Goal: Task Accomplishment & Management: Manage account settings

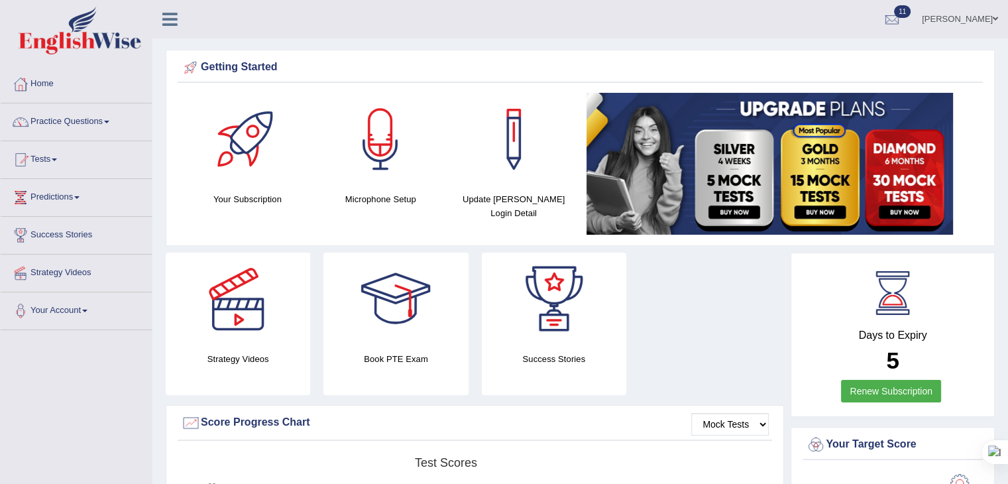
click at [971, 23] on link "Mary Grace Landicho" at bounding box center [960, 17] width 96 height 34
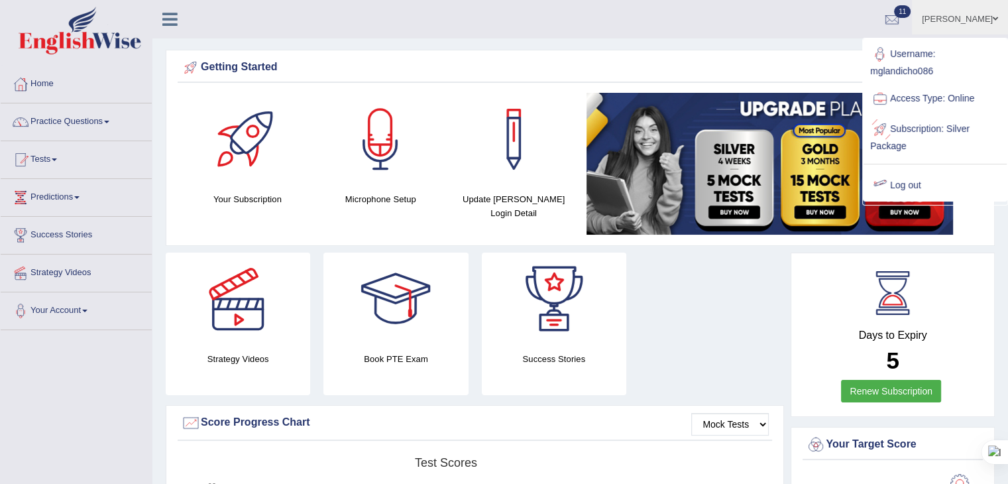
click at [905, 186] on link "Log out" at bounding box center [935, 185] width 143 height 30
